Goal: Information Seeking & Learning: Check status

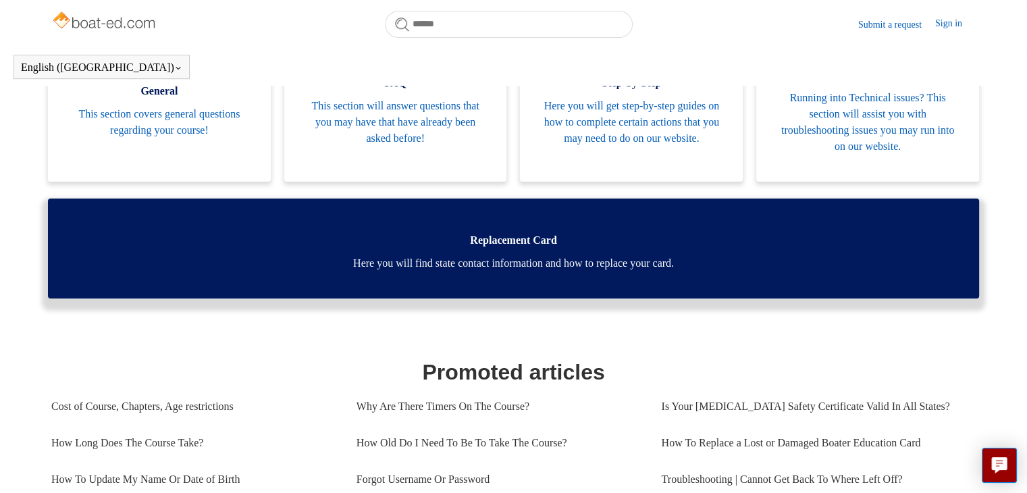
scroll to position [294, 0]
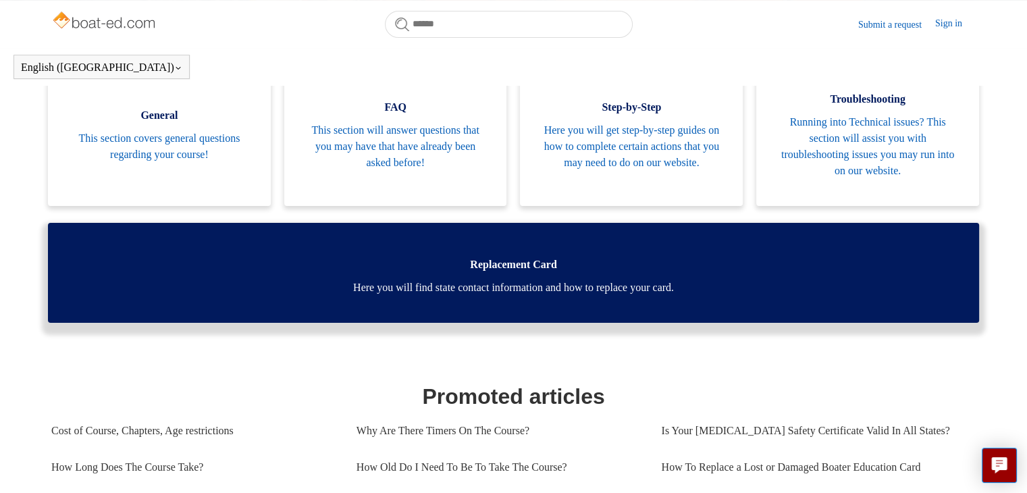
click at [556, 258] on span "Replacement Card" at bounding box center [513, 265] width 891 height 16
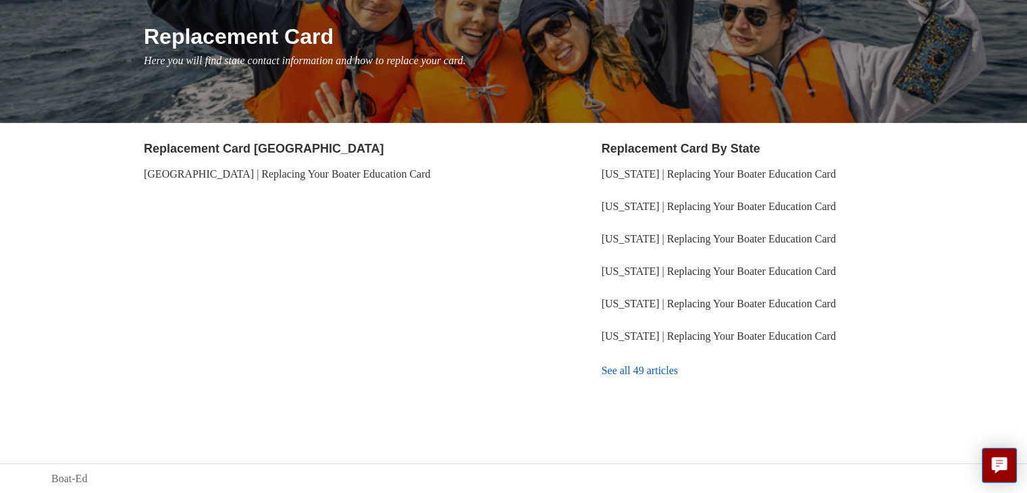
scroll to position [155, 0]
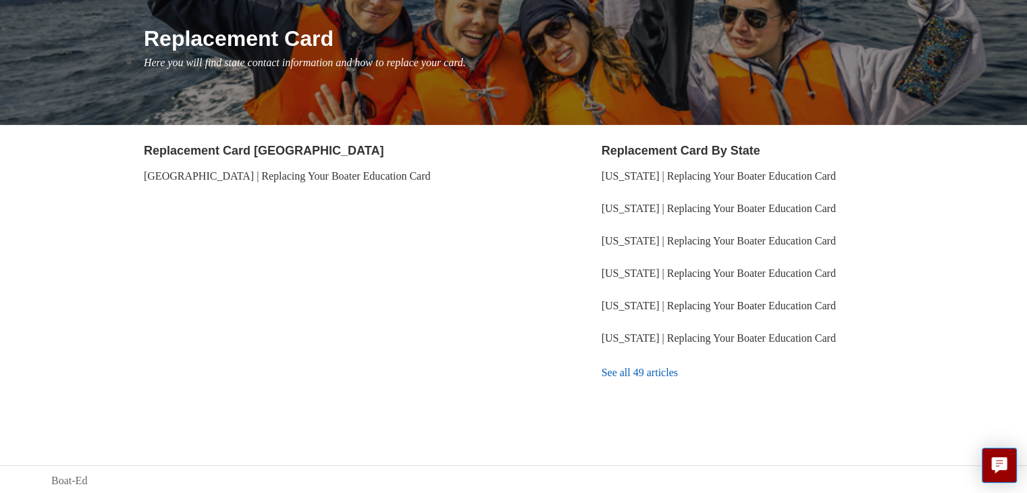
click at [648, 373] on link "See all 49 articles" at bounding box center [789, 373] width 374 height 36
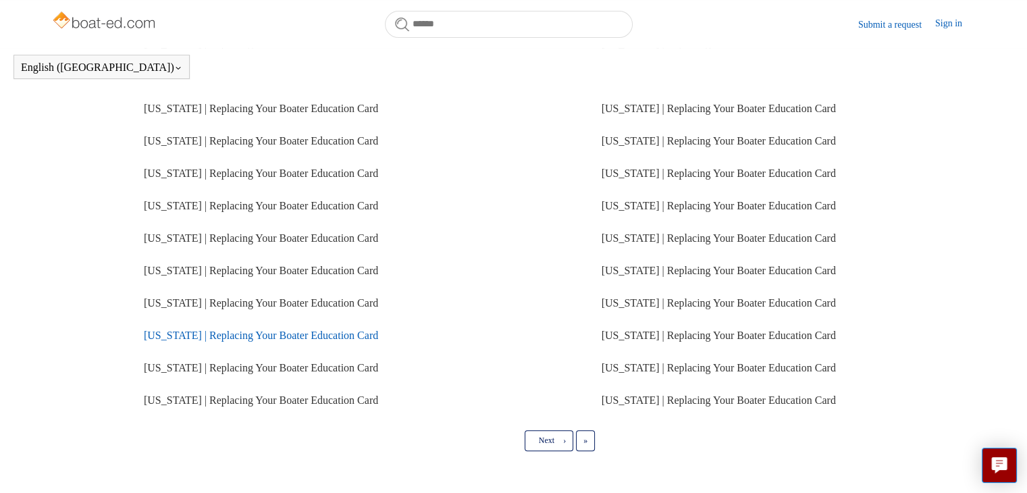
scroll to position [307, 0]
click at [278, 336] on link "[US_STATE] | Replacing Your Boater Education Card" at bounding box center [261, 334] width 234 height 11
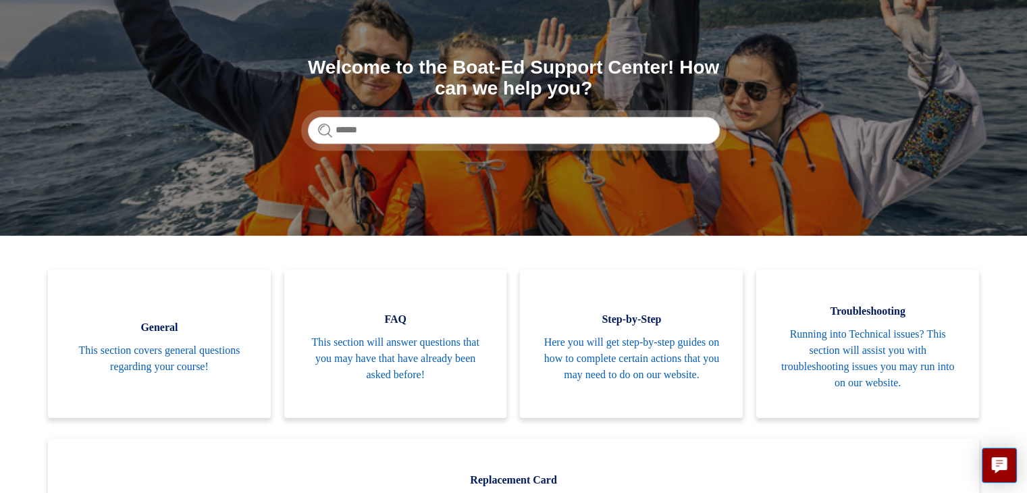
scroll to position [135, 0]
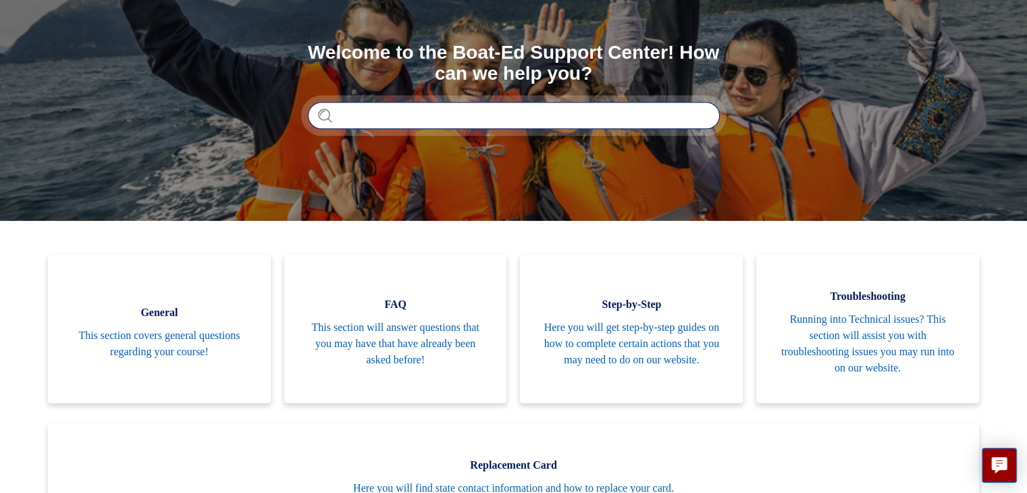
click at [496, 120] on input "Search" at bounding box center [514, 115] width 412 height 27
type input "****"
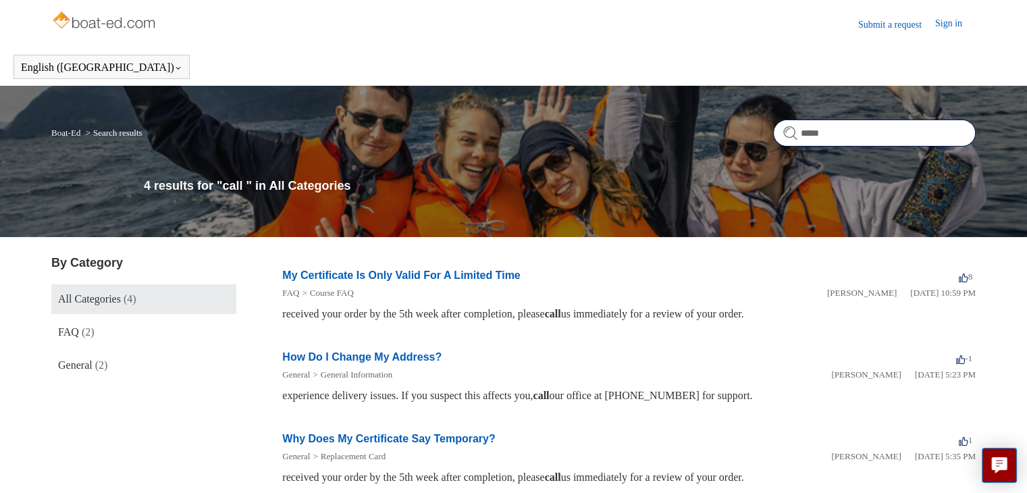
click at [891, 132] on input "****" at bounding box center [874, 133] width 203 height 27
type input "*"
type input "**********"
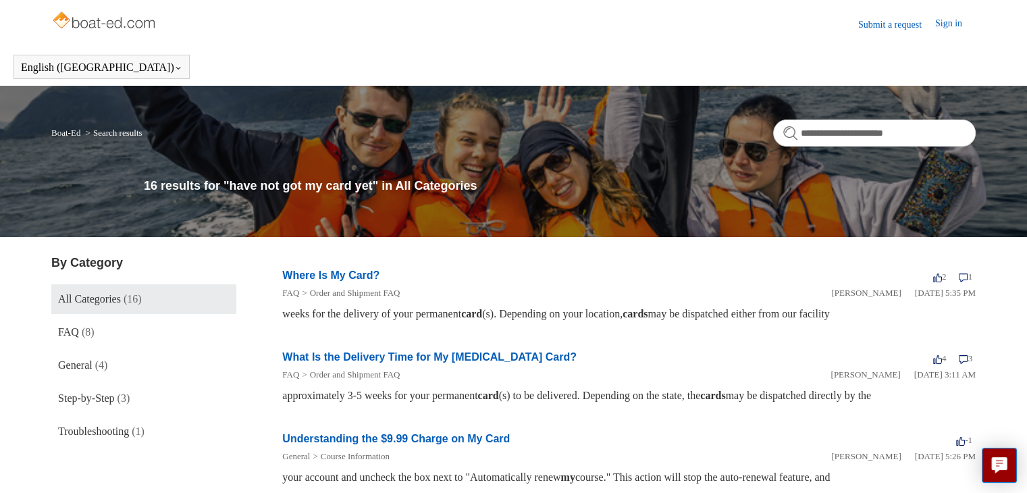
click at [592, 291] on li "FAQ Order and Shipment FAQ" at bounding box center [556, 293] width 549 height 14
drag, startPoint x: 588, startPoint y: 302, endPoint x: 580, endPoint y: 305, distance: 7.9
click at [586, 303] on article "FAQ Order and Shipment FAQ Deborah Fagan January 5, 2024 at 5:35 PM weeks for t…" at bounding box center [629, 303] width 694 height 38
click at [365, 295] on link "Order and Shipment FAQ" at bounding box center [355, 293] width 90 height 10
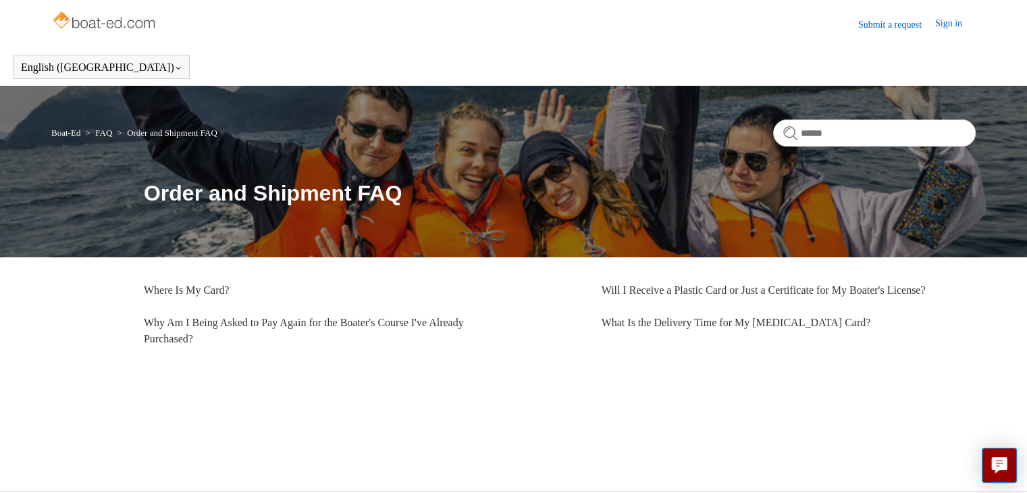
scroll to position [28, 0]
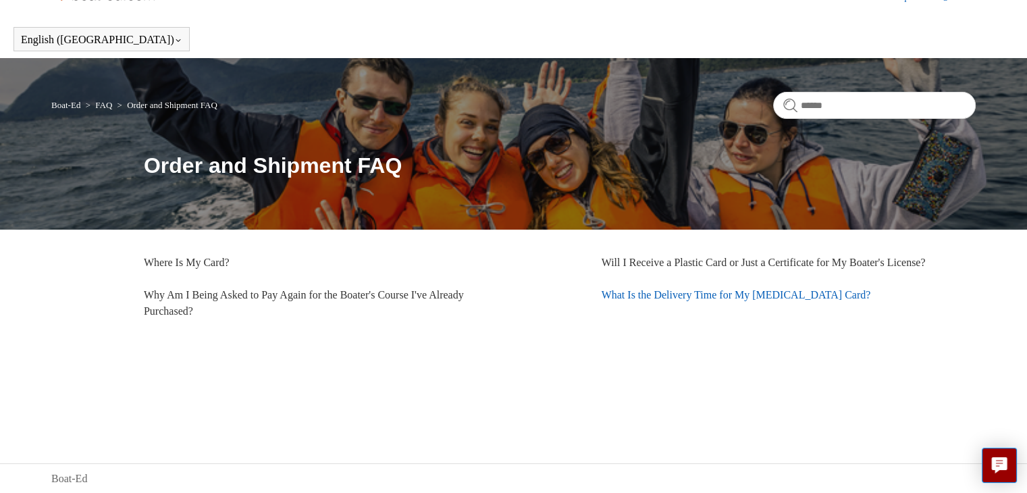
click at [629, 301] on link "What Is the Delivery Time for My Boating Card?" at bounding box center [736, 294] width 269 height 11
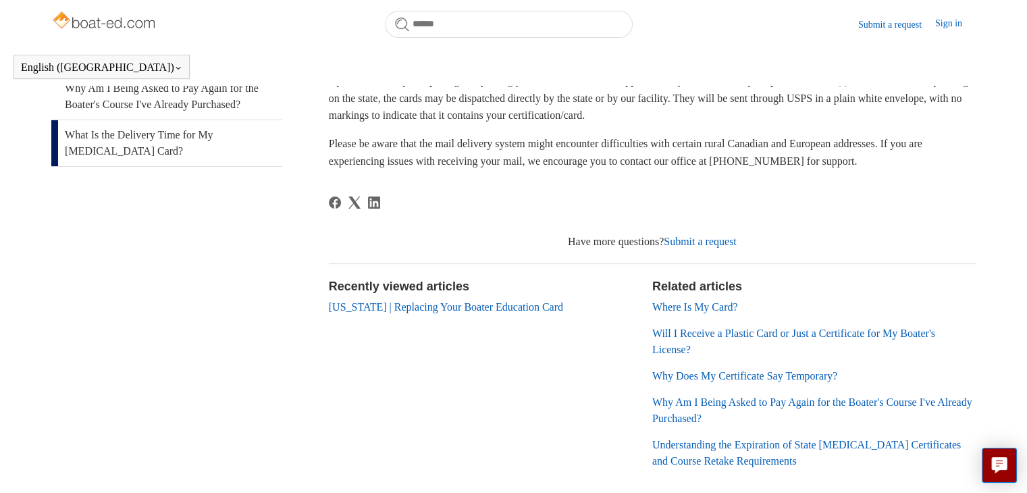
scroll to position [338, 0]
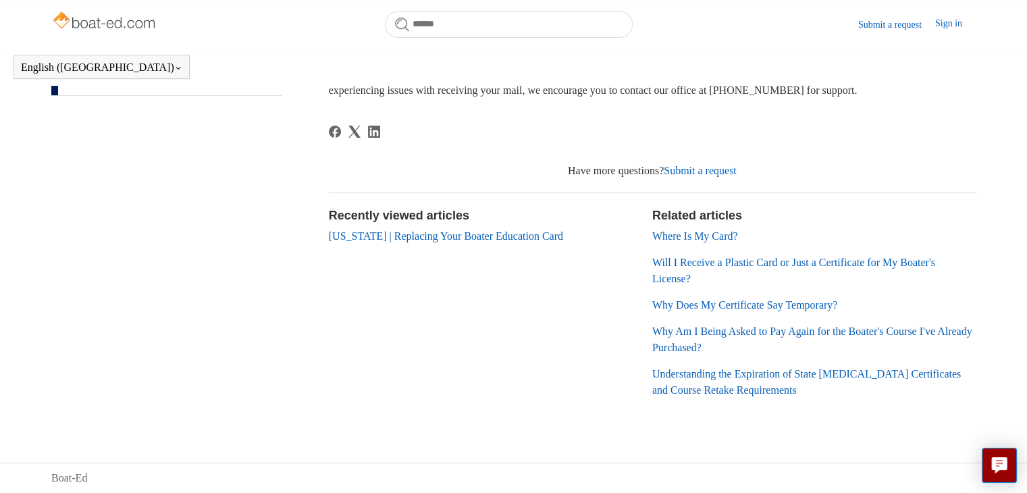
click at [719, 236] on link "Where Is My Card?" at bounding box center [695, 235] width 86 height 11
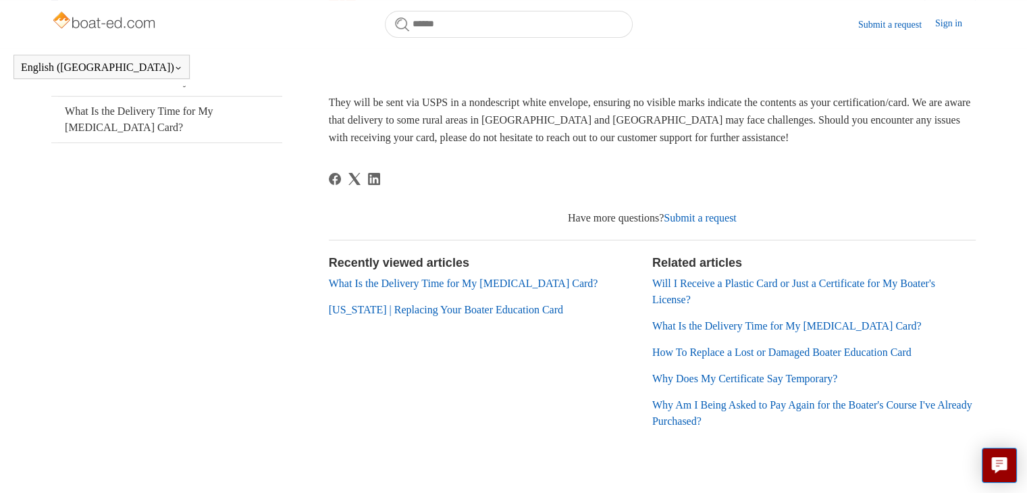
scroll to position [300, 0]
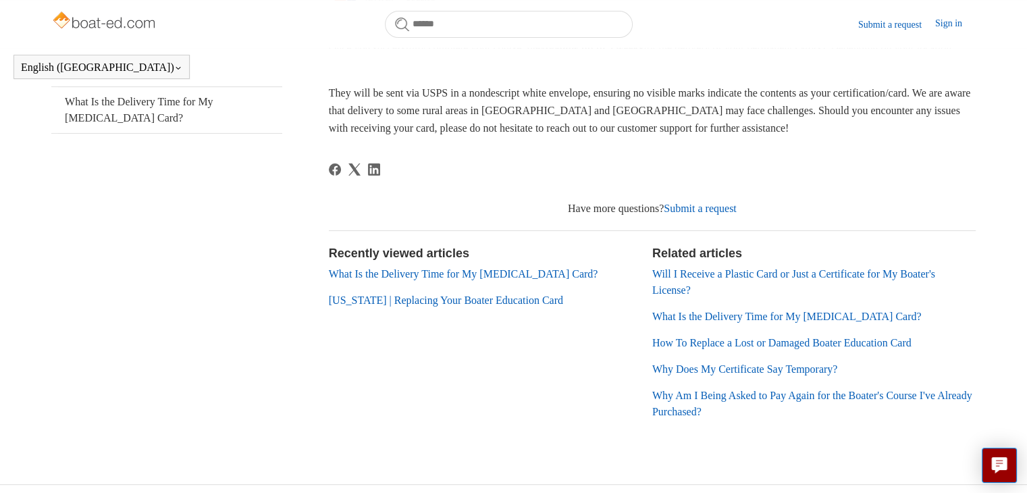
click at [729, 211] on link "Submit a request" at bounding box center [700, 208] width 73 height 11
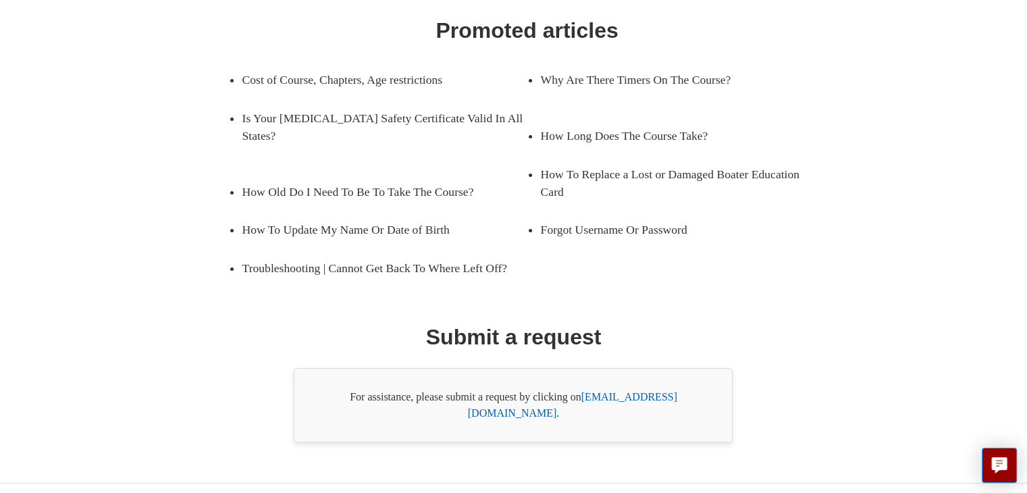
scroll to position [216, 0]
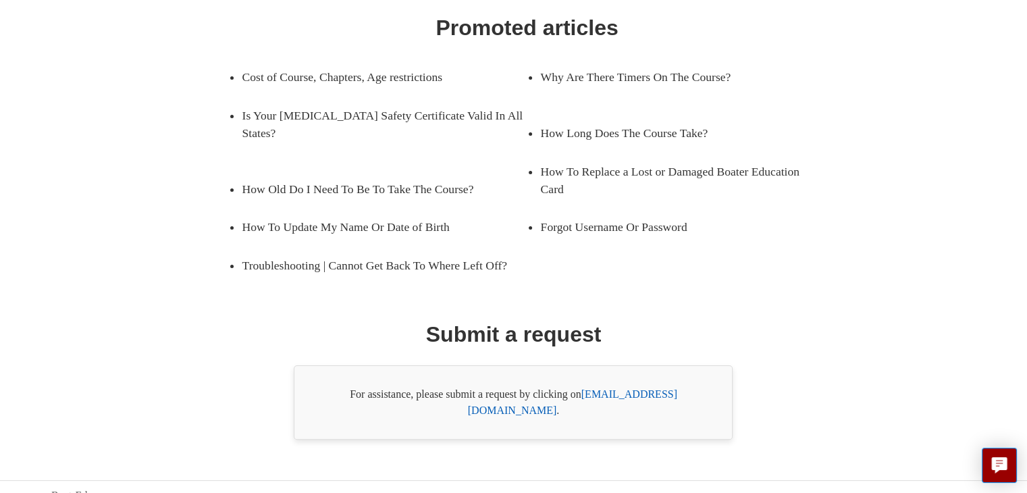
click at [636, 392] on link "[EMAIL_ADDRESS][DOMAIN_NAME]" at bounding box center [572, 402] width 209 height 28
click at [820, 263] on ul "Cost of Course, Chapters, Age restrictions Why Are There Timers On The Course? …" at bounding box center [527, 171] width 624 height 226
drag, startPoint x: 710, startPoint y: 392, endPoint x: 588, endPoint y: 401, distance: 122.6
click at [588, 401] on div "For assistance, please submit a request by clicking on [EMAIL_ADDRESS][DOMAIN_N…" at bounding box center [513, 402] width 439 height 74
copy div "[EMAIL_ADDRESS][DOMAIN_NAME] ."
